Goal: Task Accomplishment & Management: Complete application form

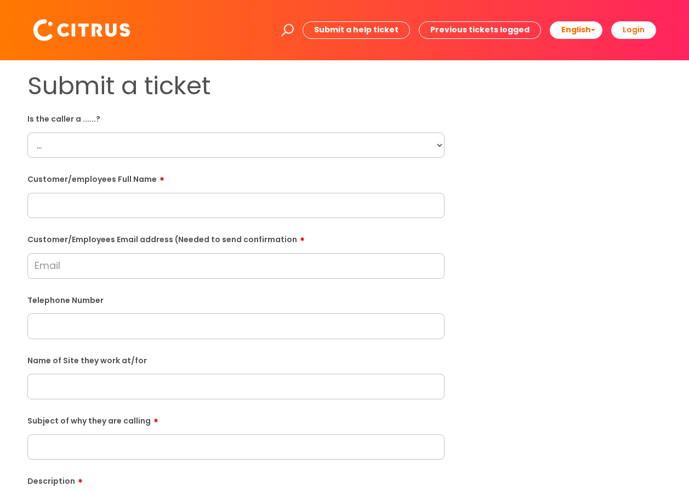
click at [201, 154] on select "... Citrus Customer Citrus Employee [DEMOGRAPHIC_DATA] Supplier" at bounding box center [235, 145] width 417 height 25
select select "Citrus Employee"
click at [27, 133] on select "... Citrus Customer Citrus Employee [DEMOGRAPHIC_DATA] Supplier" at bounding box center [235, 145] width 417 height 25
paste input "[PERSON_NAME]"
type input "[PERSON_NAME]"
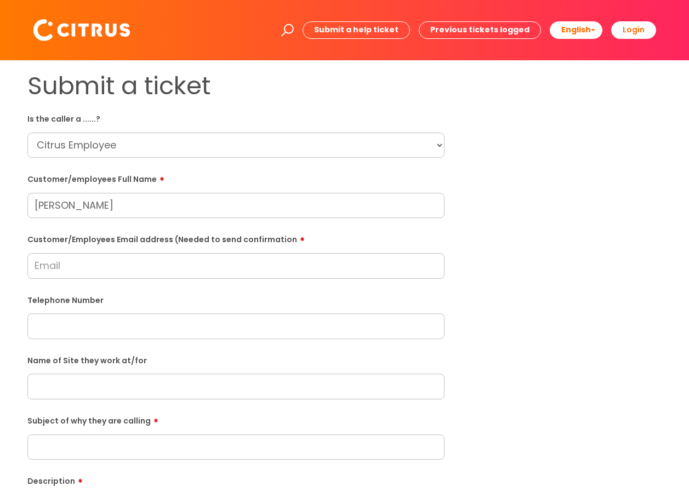
paste input "[PERSON_NAME][EMAIL_ADDRESS][DOMAIN_NAME]"
type input "[PERSON_NAME][EMAIL_ADDRESS][DOMAIN_NAME]"
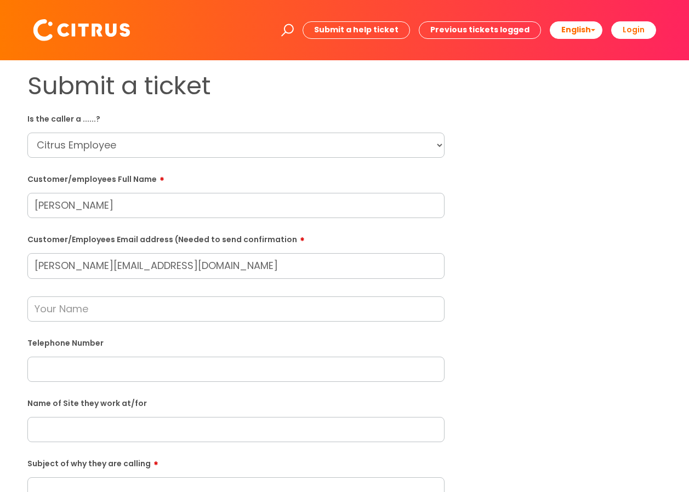
paste input "07562100999"
type input "07562100999"
click at [223, 195] on input "[PERSON_NAME]" at bounding box center [235, 205] width 417 height 25
click at [169, 331] on form "Is the caller a ......? ... Citrus Customer Citrus Employee [DEMOGRAPHIC_DATA] …" at bounding box center [235, 419] width 417 height 618
click at [171, 304] on input "text" at bounding box center [235, 309] width 417 height 25
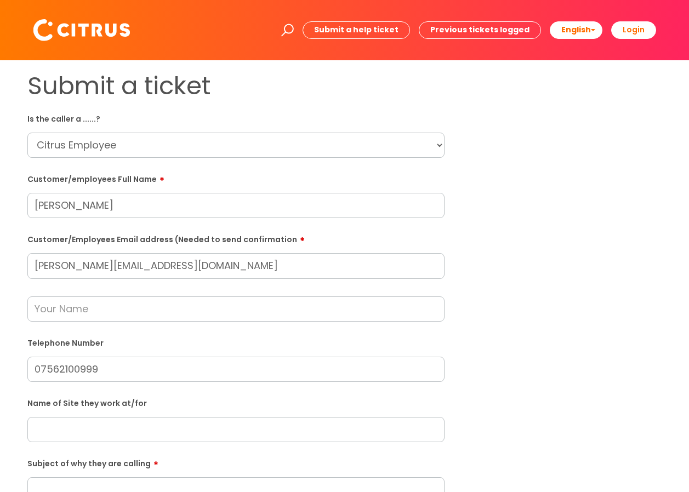
click at [301, 342] on label "Telephone Number" at bounding box center [235, 343] width 417 height 12
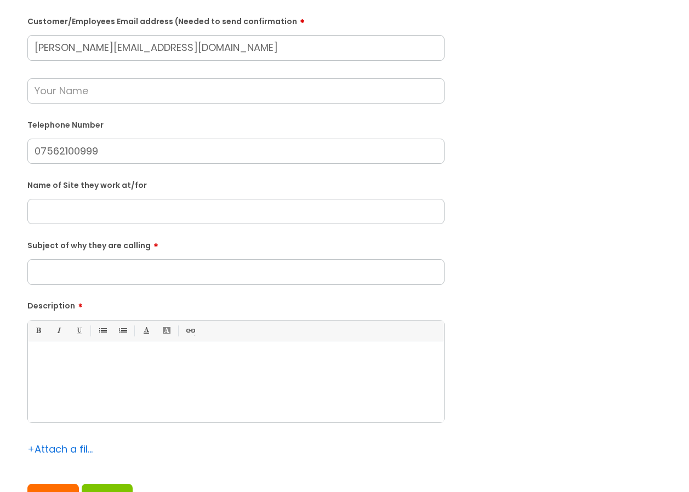
scroll to position [219, 0]
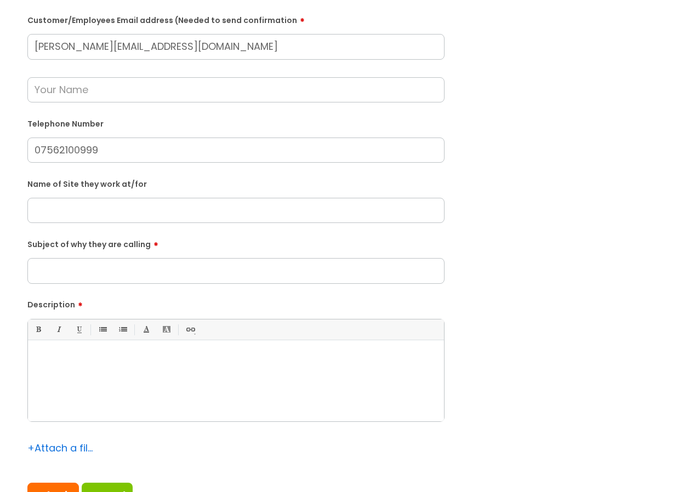
click at [101, 205] on input "text" at bounding box center [235, 210] width 417 height 25
paste input "[GEOGRAPHIC_DATA]"
type input "[GEOGRAPHIC_DATA]"
click at [134, 277] on input "Subject of why they are calling" at bounding box center [235, 270] width 417 height 25
type input "Unable to set the alarm"
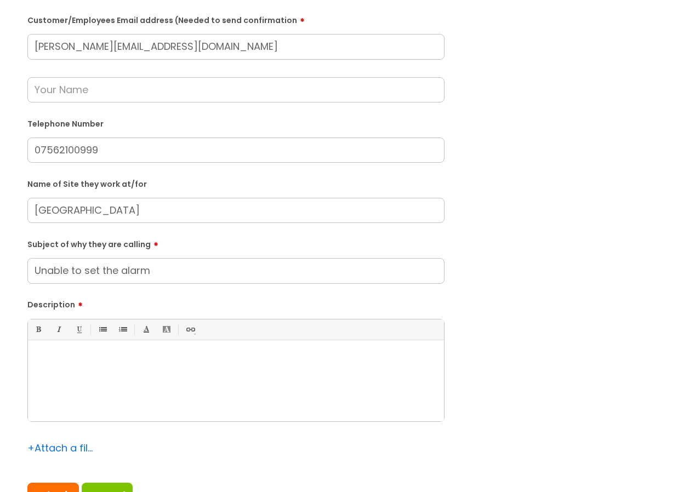
click at [92, 377] on div at bounding box center [236, 384] width 416 height 76
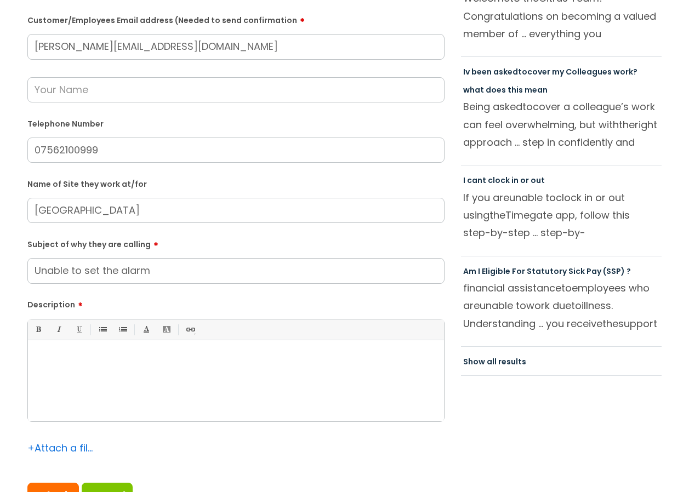
click at [70, 344] on div "Bold (Ctrl-B) Italic (Ctrl-I) Underline(Ctrl-U) • Unordered List (Ctrl-Shift-7)…" at bounding box center [235, 370] width 417 height 103
click at [61, 355] on p at bounding box center [236, 359] width 400 height 10
click at [88, 355] on p "He advised he" at bounding box center [236, 359] width 400 height 10
click at [107, 357] on p "He advised he" at bounding box center [236, 359] width 400 height 10
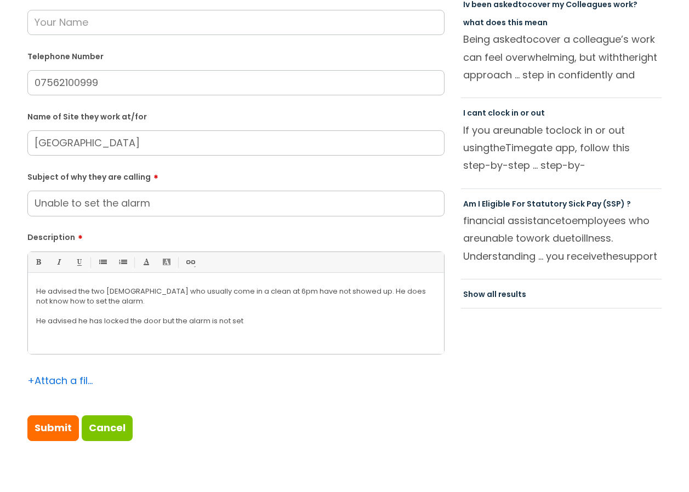
scroll to position [384, 0]
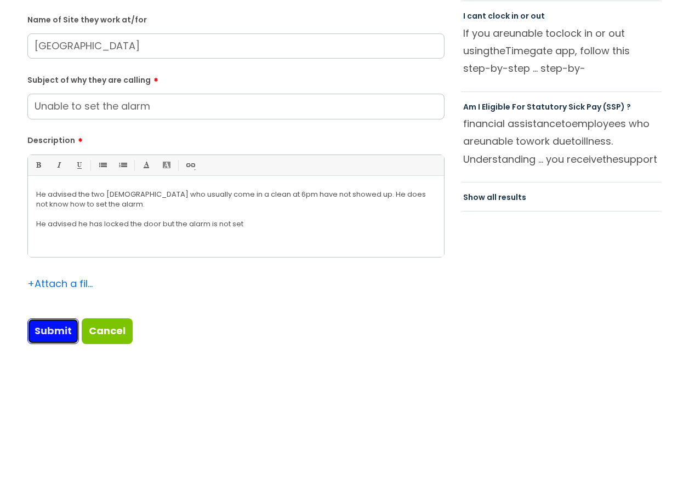
click at [40, 323] on input "Submit" at bounding box center [53, 331] width 52 height 25
type input "Please Wait..."
